Goal: Find specific page/section: Find specific page/section

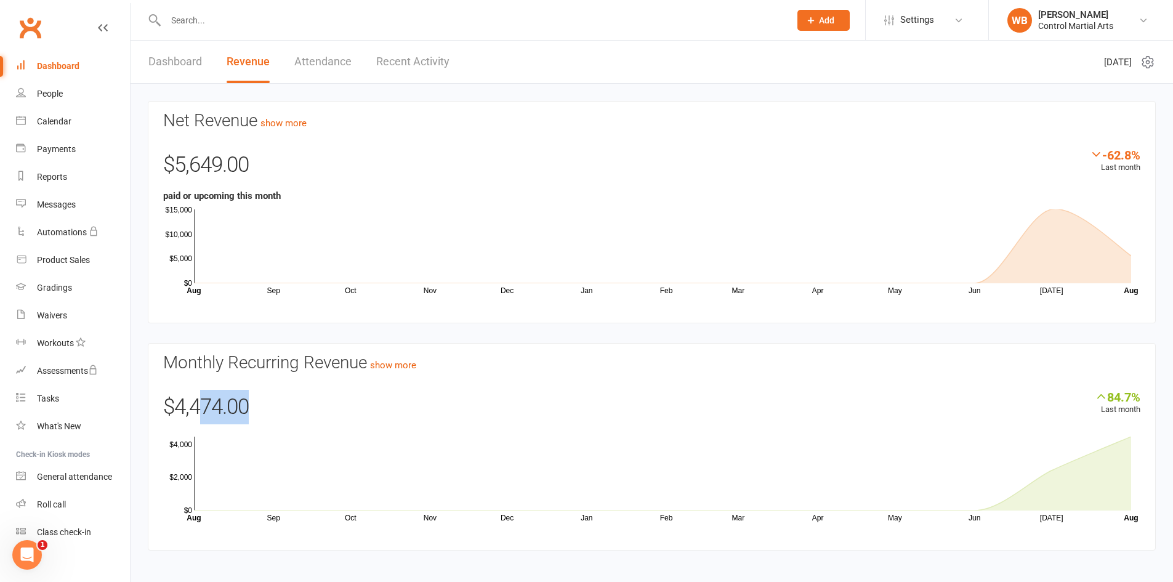
drag, startPoint x: 223, startPoint y: 405, endPoint x: 196, endPoint y: 405, distance: 27.1
click at [196, 405] on div "$4,474.00" at bounding box center [651, 410] width 977 height 41
click at [291, 399] on div "$4,474.00" at bounding box center [651, 410] width 977 height 41
click at [42, 33] on link "Clubworx" at bounding box center [30, 27] width 31 height 31
click at [191, 82] on link "Dashboard" at bounding box center [175, 62] width 54 height 42
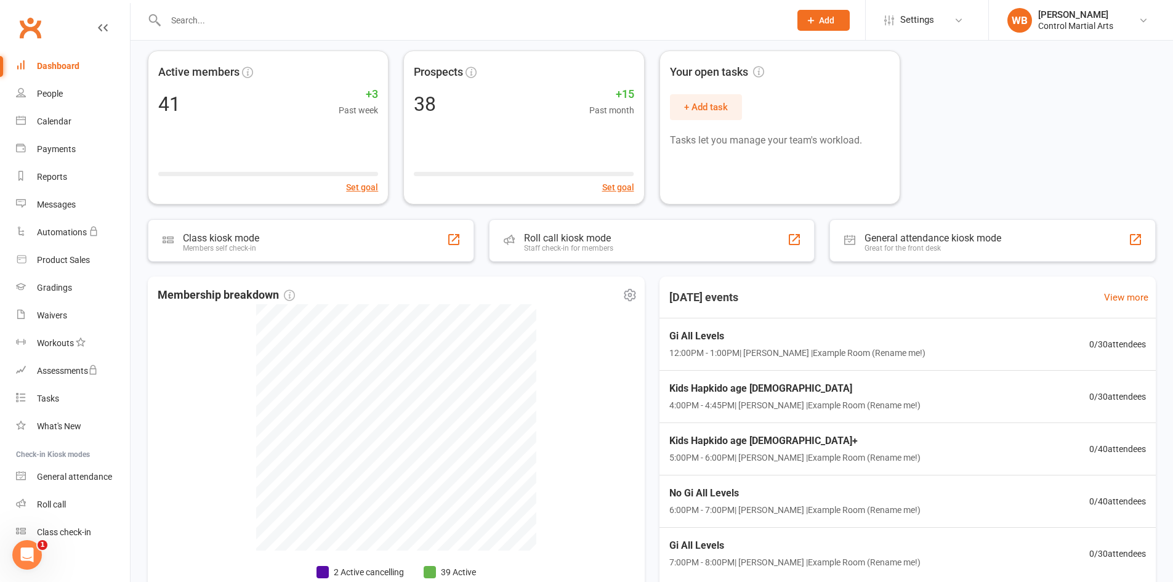
scroll to position [127, 0]
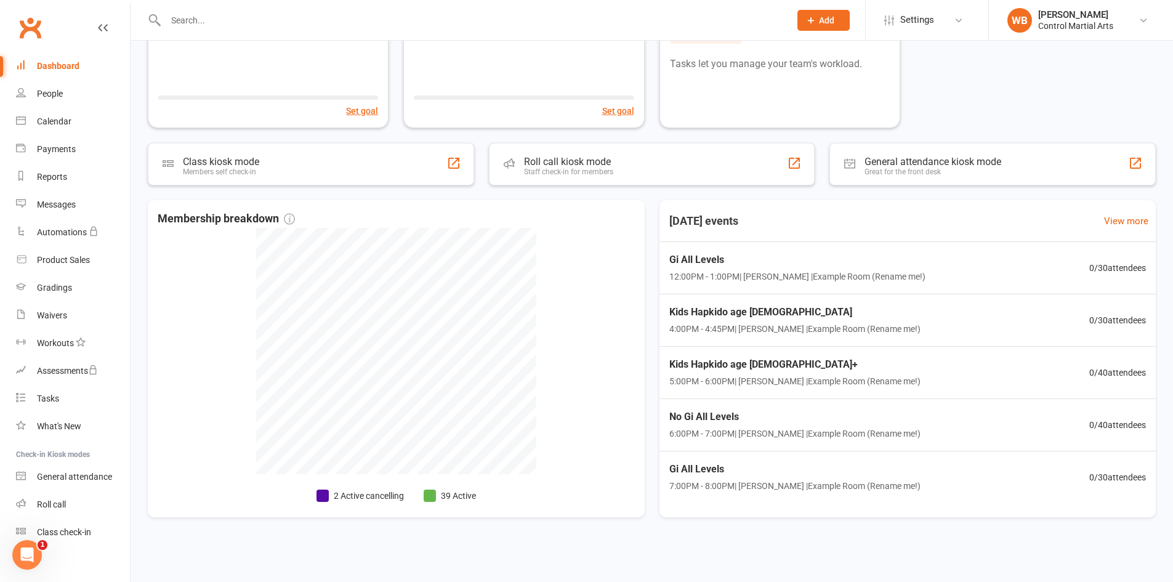
click at [334, 135] on div "Active members 41 +3 Past week Set goal Prospects 38 +15 Past month Set goal Yo…" at bounding box center [651, 252] width 1042 height 590
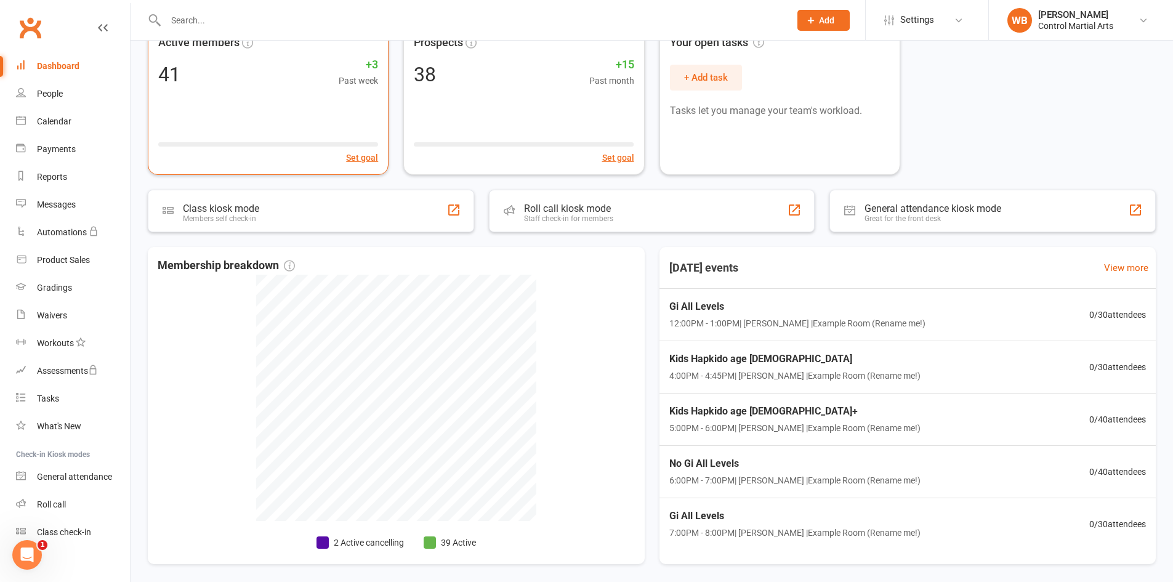
scroll to position [0, 0]
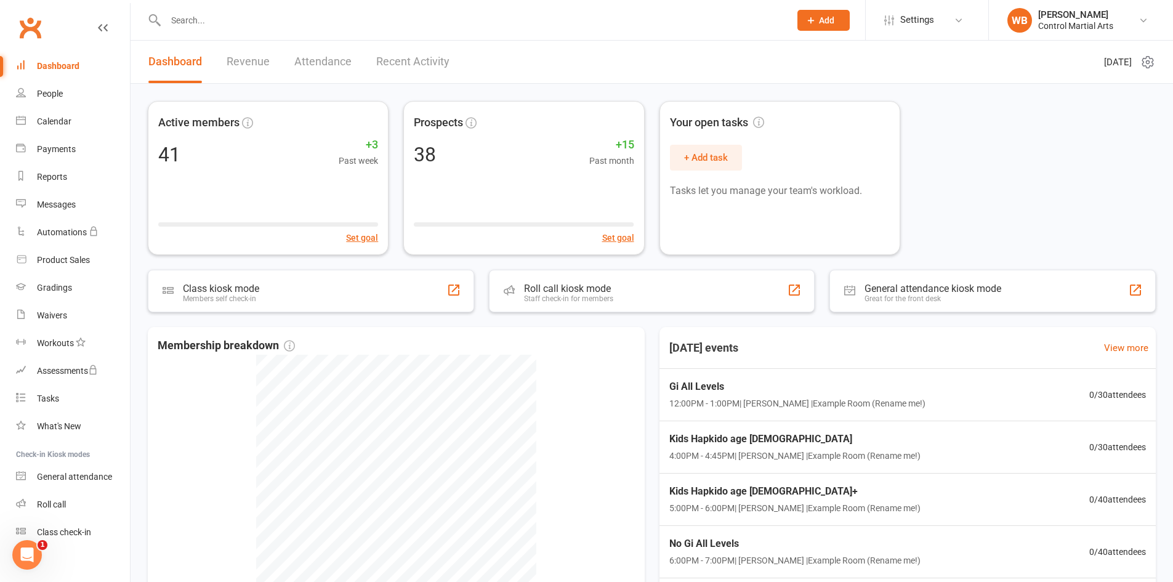
click at [249, 16] on input "text" at bounding box center [471, 20] width 619 height 17
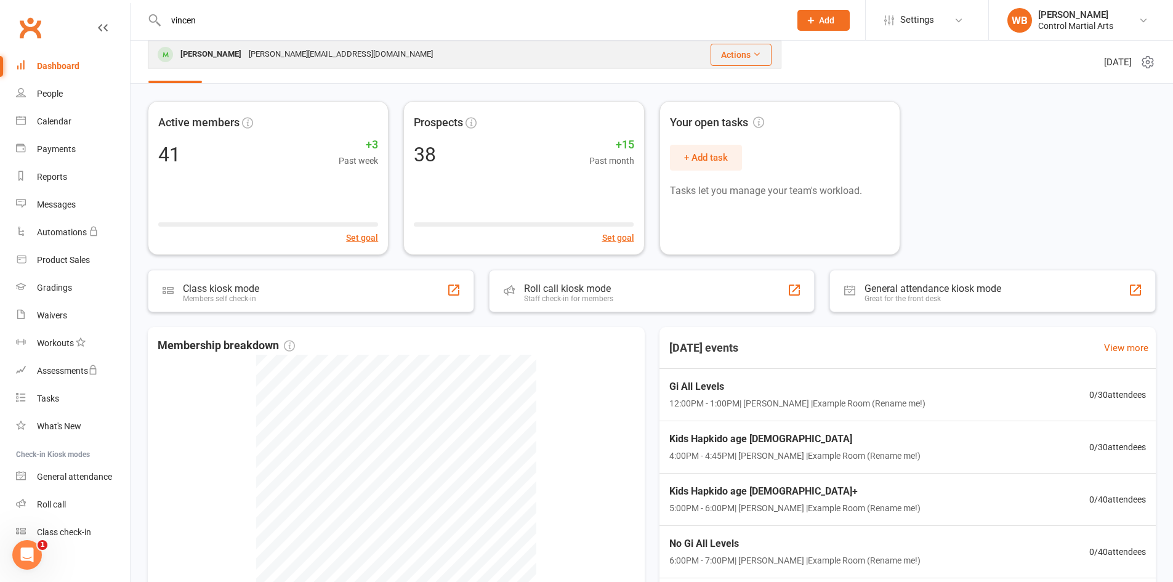
type input "vincen"
click at [233, 49] on div "Vincent Raimoto" at bounding box center [211, 55] width 68 height 18
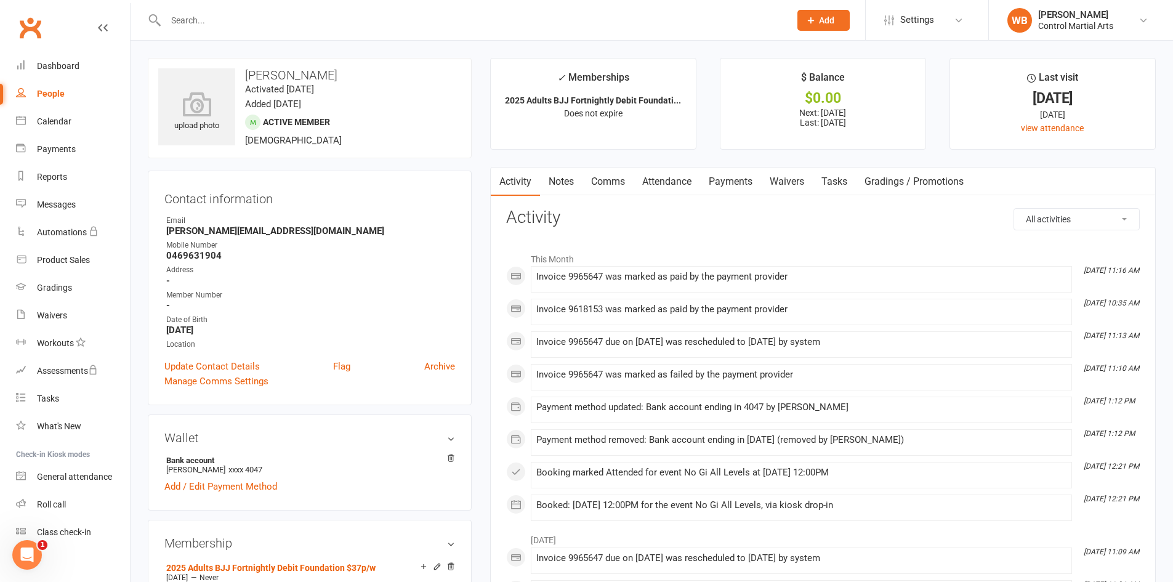
click at [688, 187] on link "Attendance" at bounding box center [666, 181] width 66 height 28
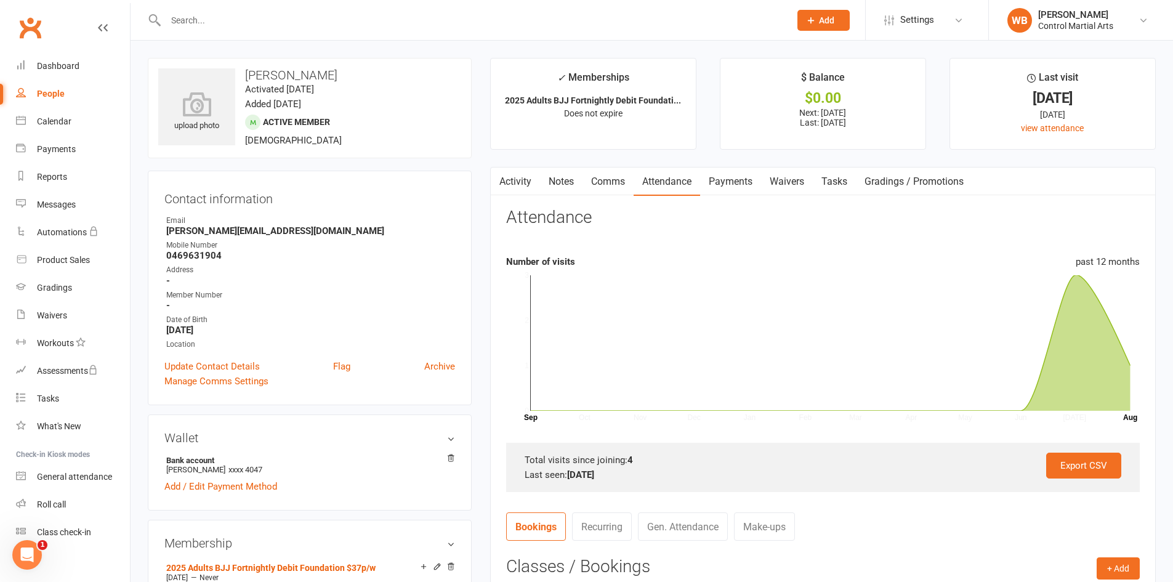
click at [729, 182] on link "Payments" at bounding box center [730, 181] width 61 height 28
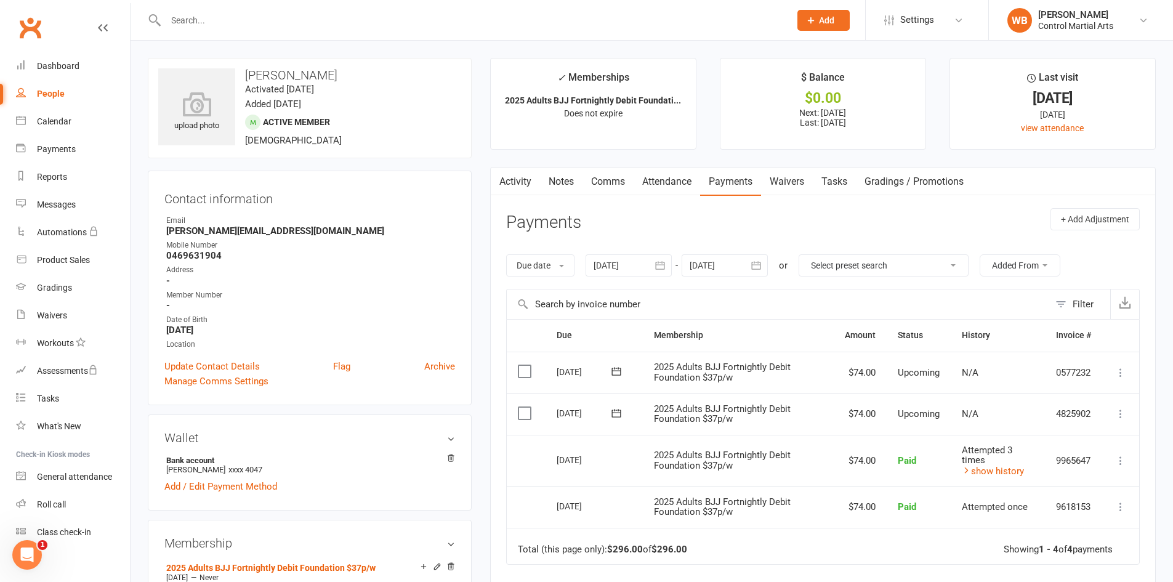
click at [201, 18] on input "text" at bounding box center [471, 20] width 619 height 17
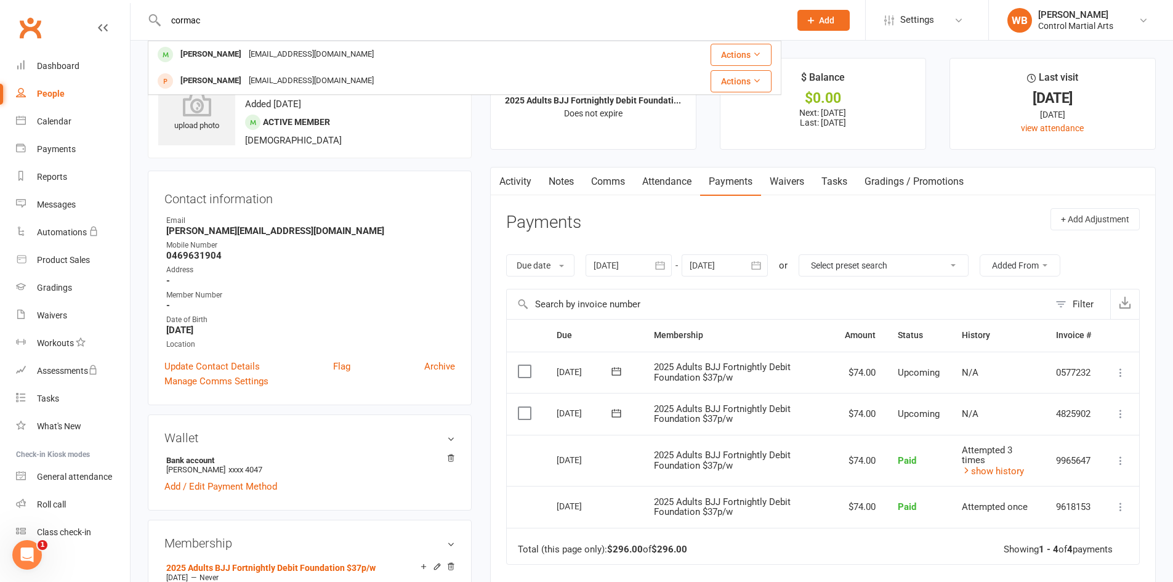
type input "cormac"
click at [218, 57] on div "Cormac King" at bounding box center [211, 55] width 68 height 18
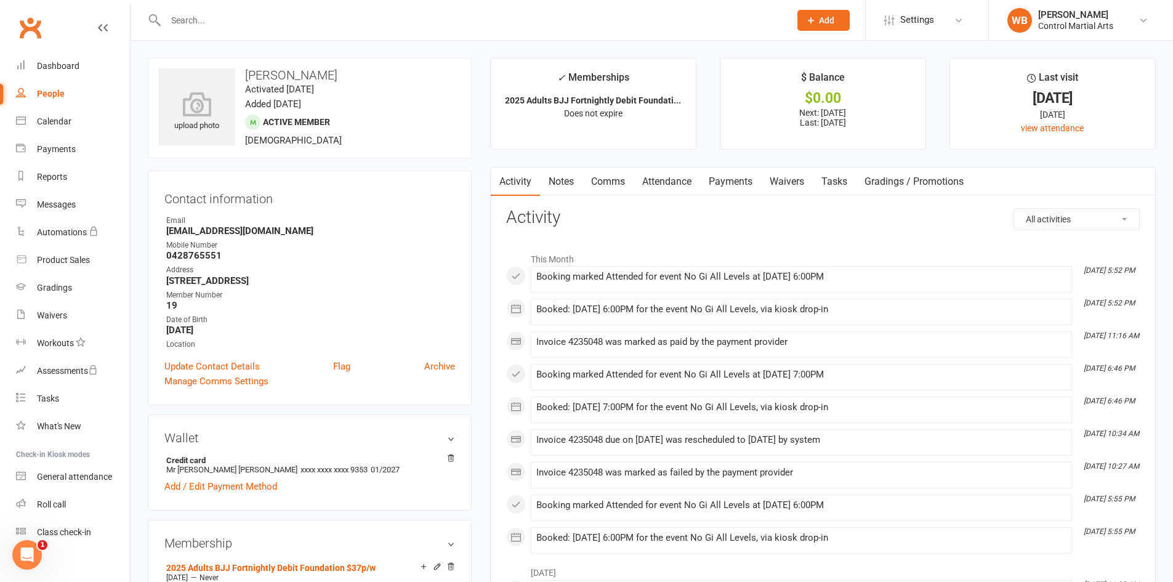
click at [726, 182] on link "Payments" at bounding box center [730, 181] width 61 height 28
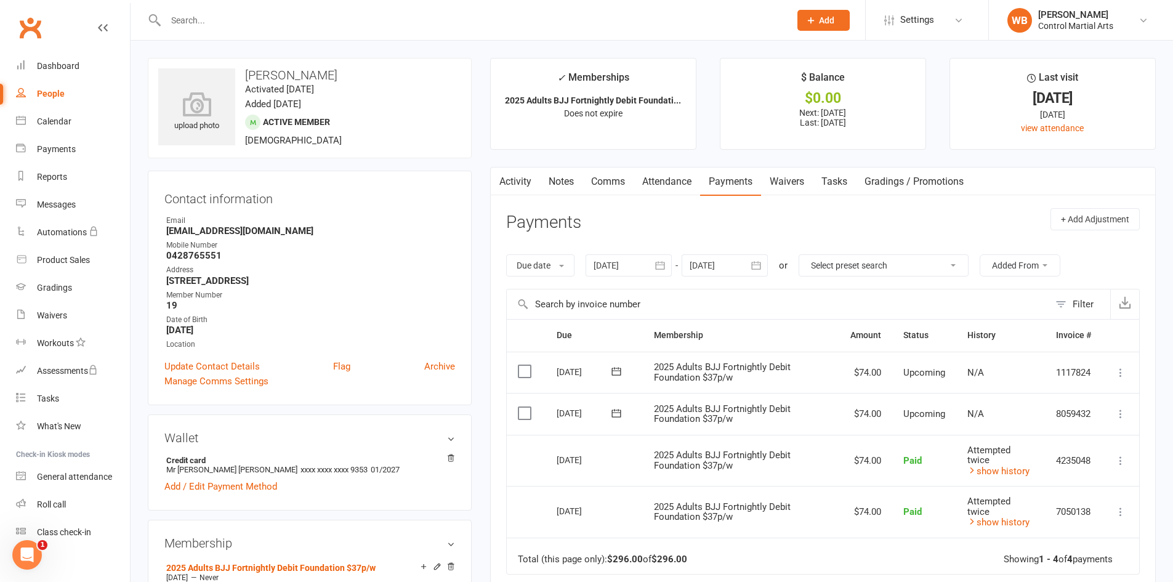
click at [190, 20] on input "text" at bounding box center [471, 20] width 619 height 17
type input "lach"
click at [206, 70] on div "upload photo" at bounding box center [196, 106] width 77 height 77
click at [349, 16] on input "text" at bounding box center [471, 20] width 619 height 17
type input "lachy"
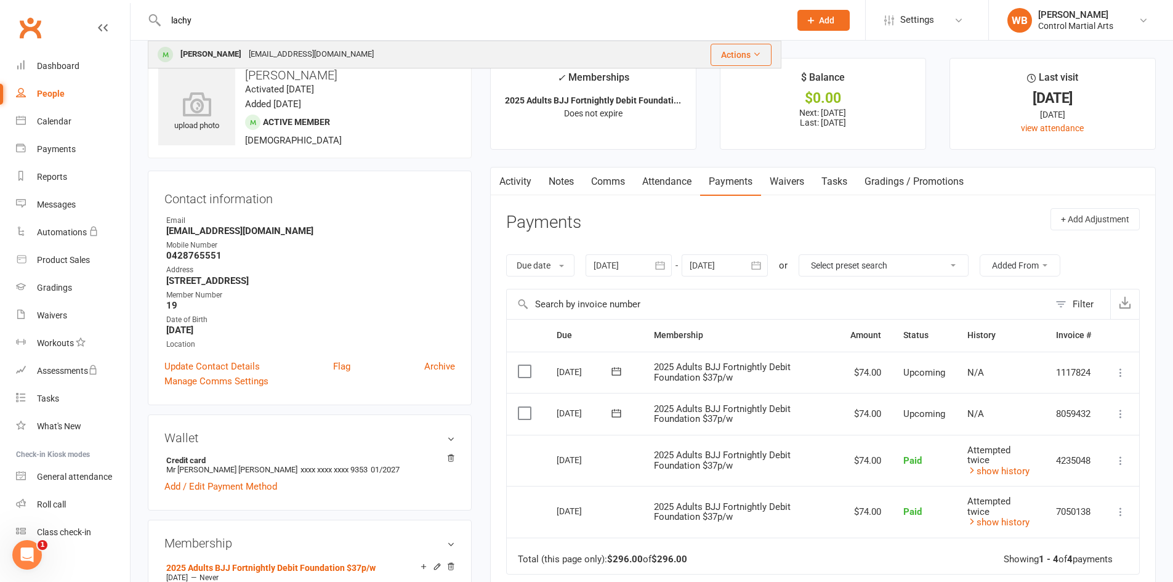
drag, startPoint x: 326, startPoint y: 38, endPoint x: 313, endPoint y: 60, distance: 25.7
click at [315, 60] on div "Lachlanbeckett@gmail.com" at bounding box center [311, 55] width 132 height 18
